Goal: Task Accomplishment & Management: Complete application form

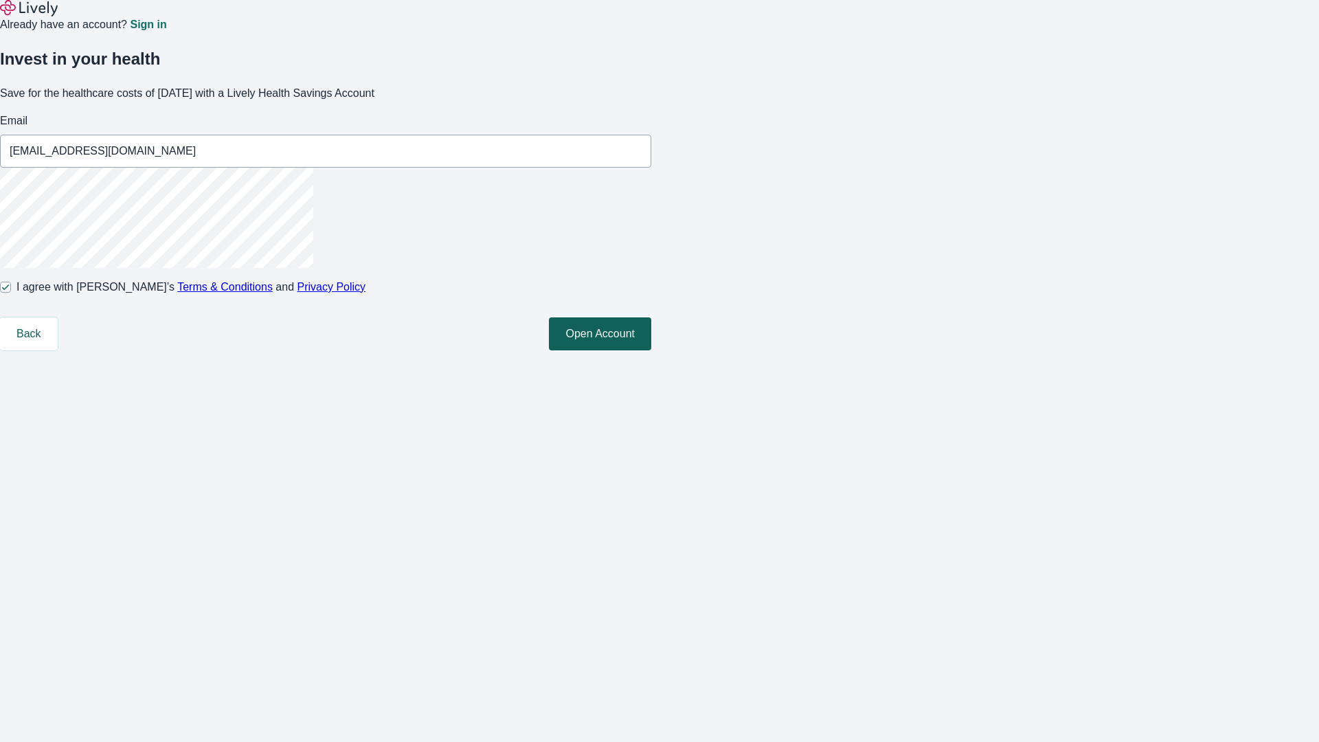
click at [651, 350] on button "Open Account" at bounding box center [600, 333] width 102 height 33
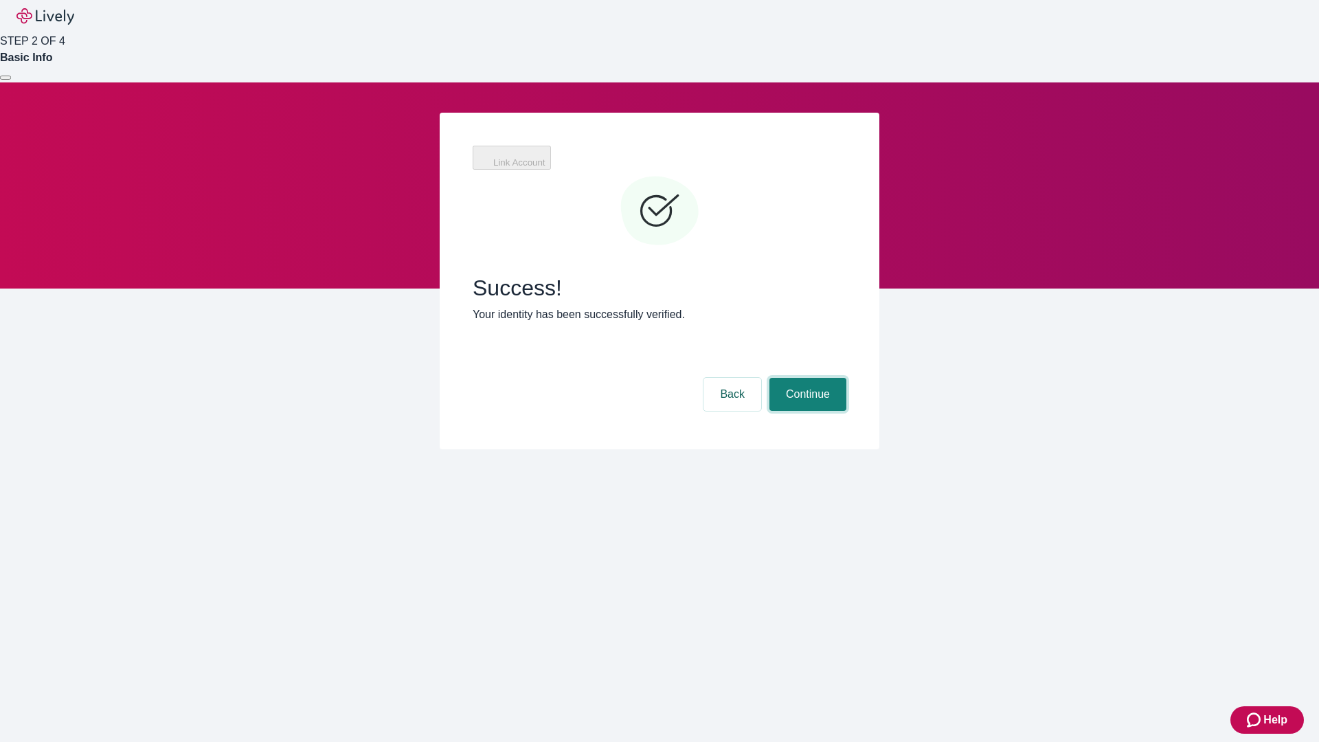
click at [806, 378] on button "Continue" at bounding box center [807, 394] width 77 height 33
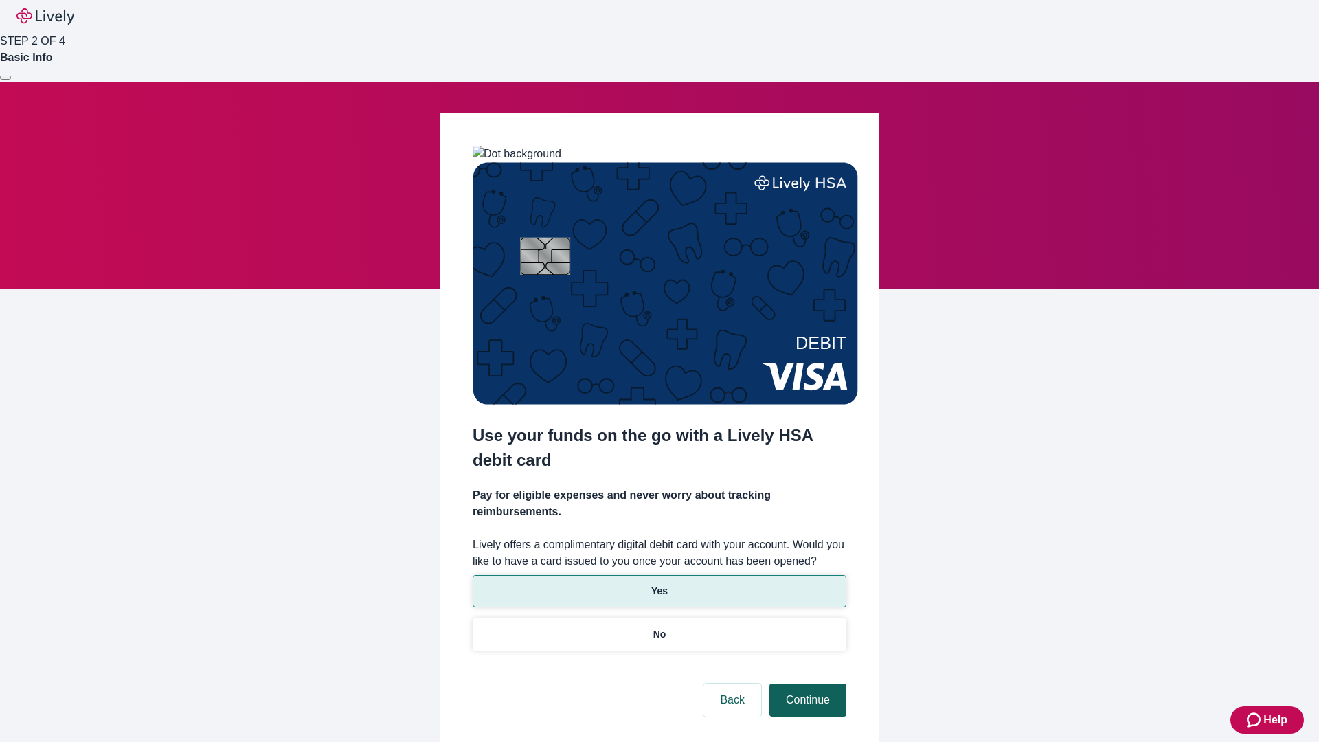
click at [659, 584] on p "Yes" at bounding box center [659, 591] width 16 height 14
click at [806, 684] on button "Continue" at bounding box center [807, 700] width 77 height 33
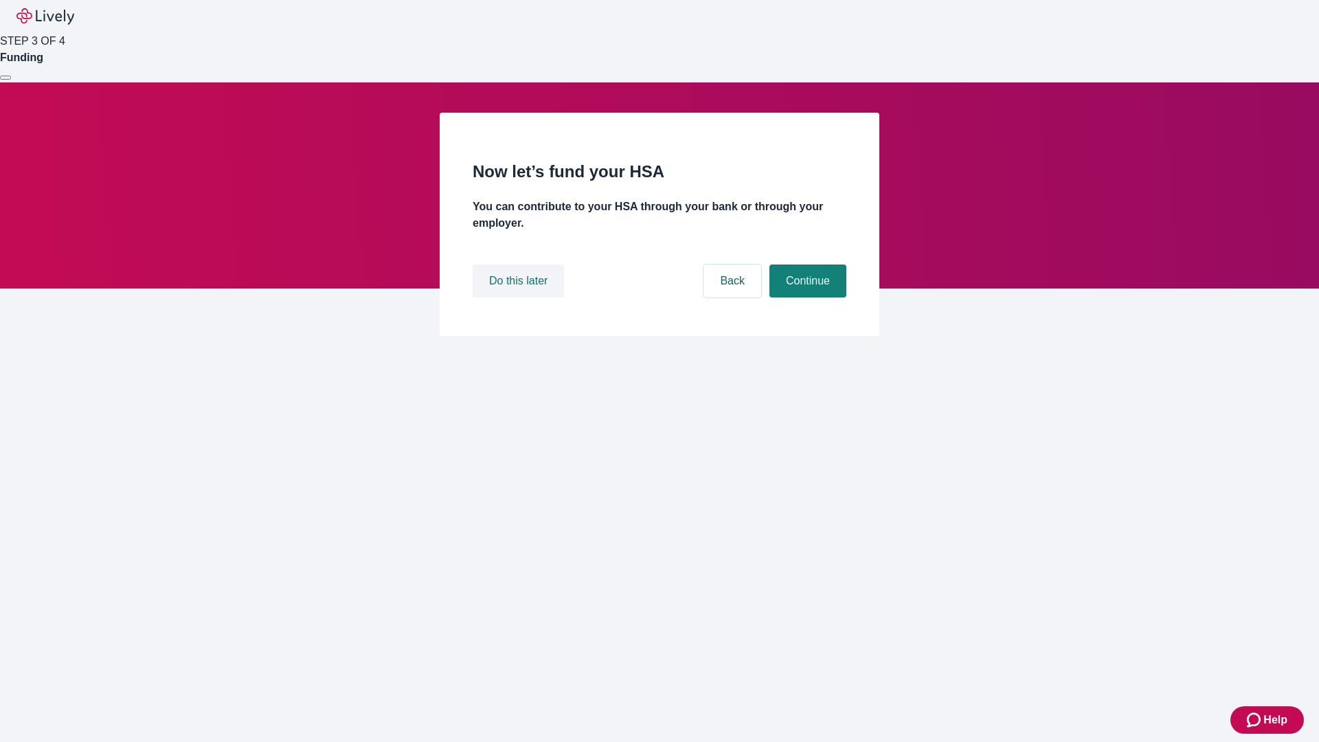
click at [520, 297] on button "Do this later" at bounding box center [518, 281] width 91 height 33
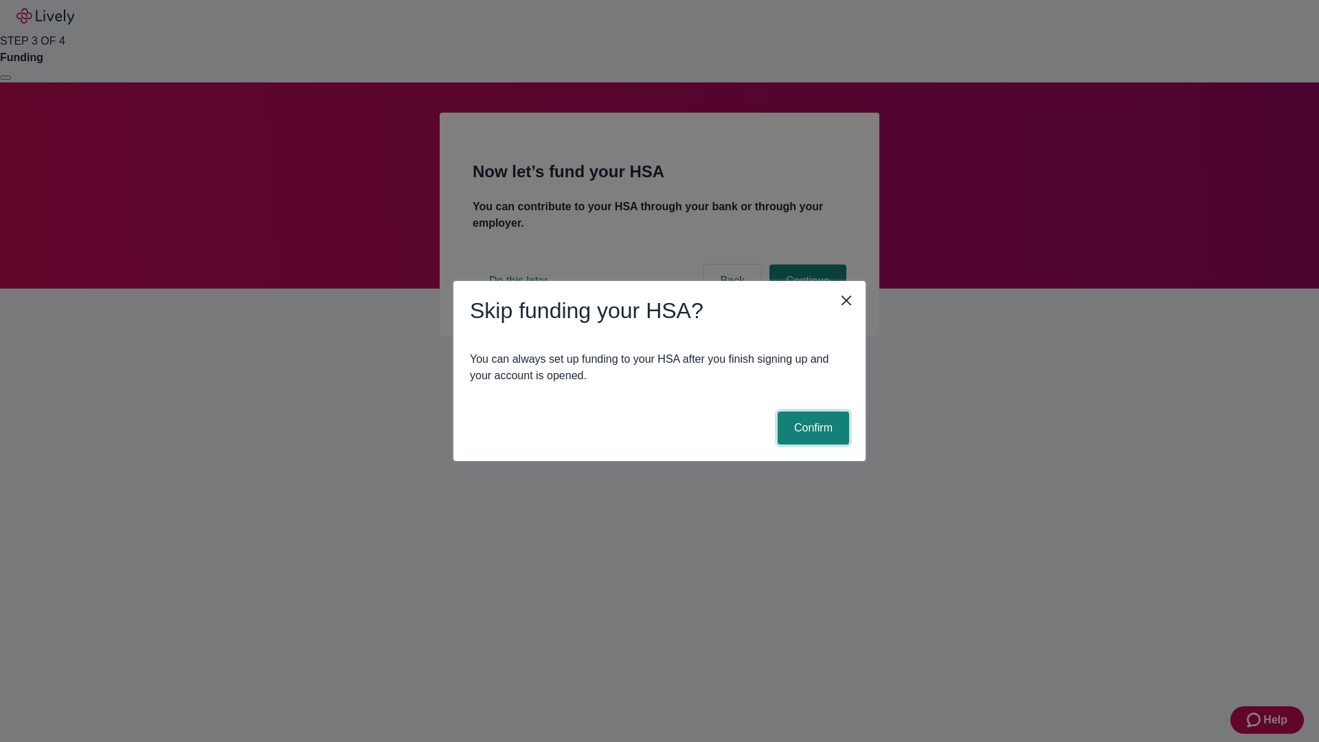
click at [811, 428] on button "Confirm" at bounding box center [813, 428] width 71 height 33
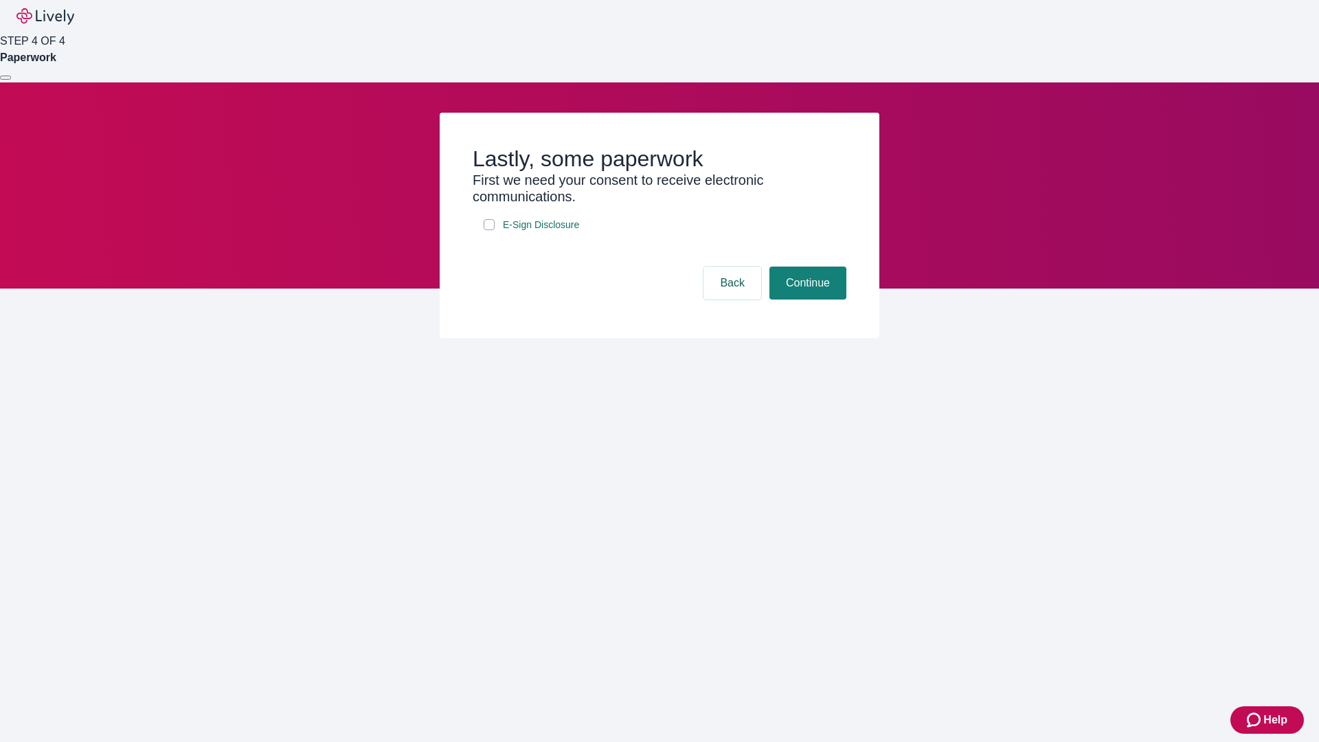
click at [489, 230] on input "E-Sign Disclosure" at bounding box center [489, 224] width 11 height 11
checkbox input "true"
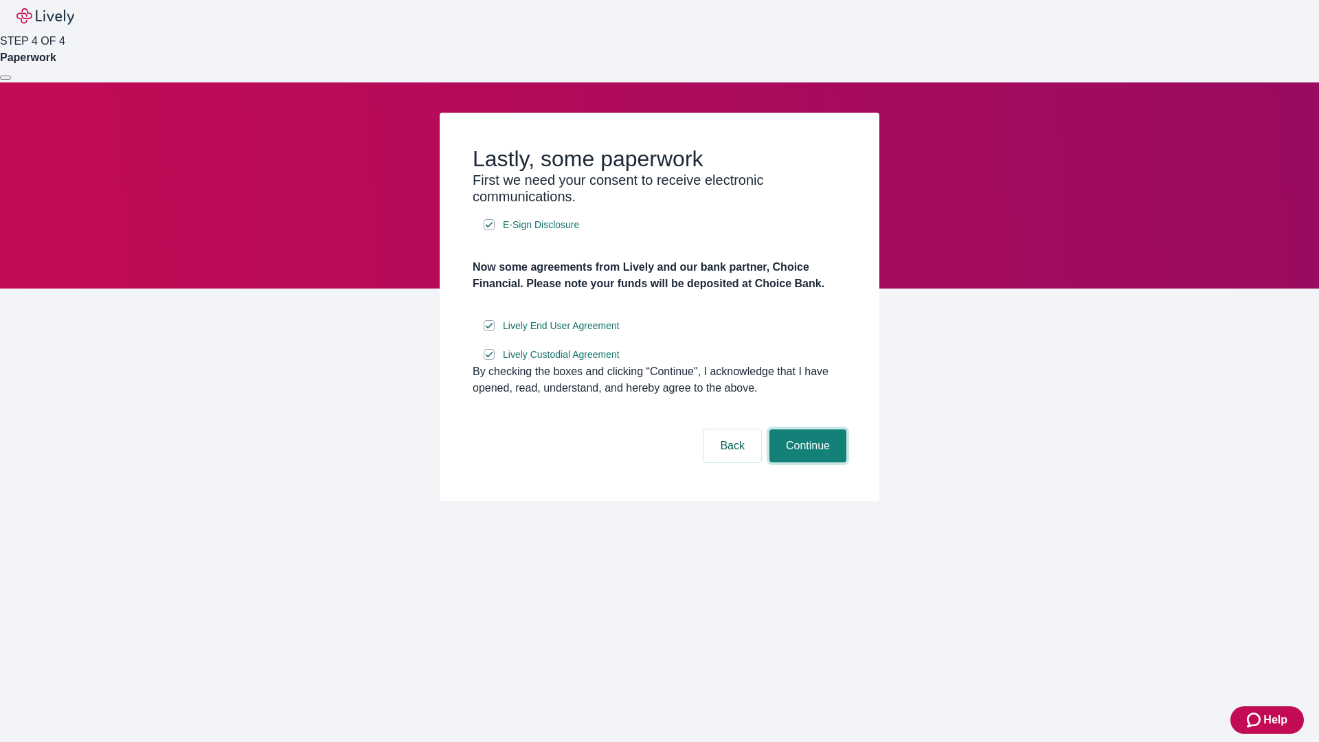
click at [806, 462] on button "Continue" at bounding box center [807, 445] width 77 height 33
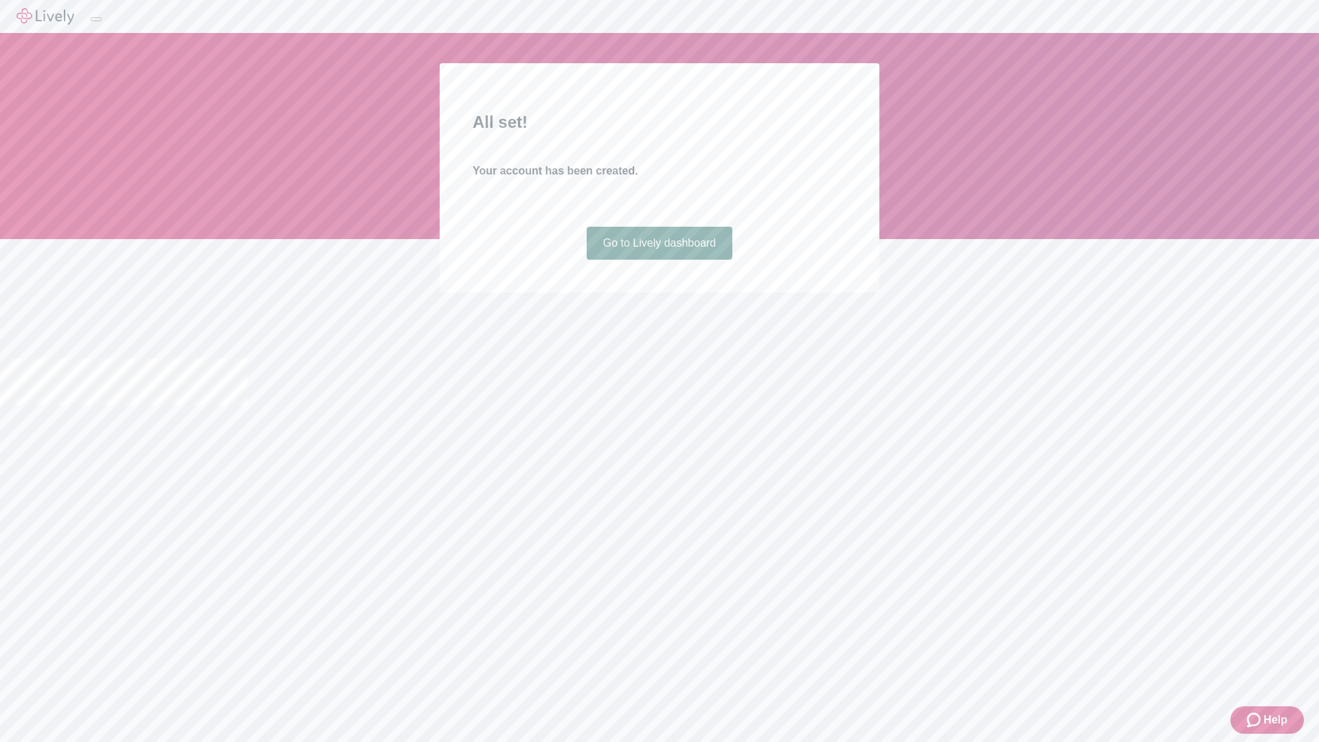
click at [659, 260] on link "Go to Lively dashboard" at bounding box center [660, 243] width 146 height 33
